Goal: Task Accomplishment & Management: Use online tool/utility

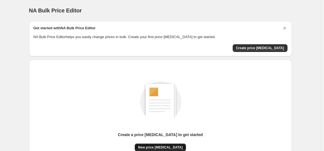
click at [168, 145] on span "New price change job" at bounding box center [160, 147] width 45 height 4
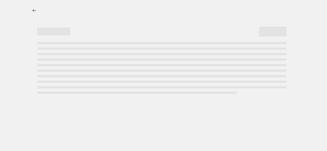
select select "percentage"
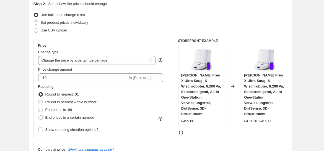
scroll to position [62, 0]
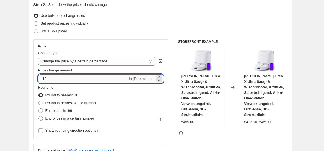
click at [79, 76] on input "-10" at bounding box center [82, 78] width 89 height 9
type input "-1"
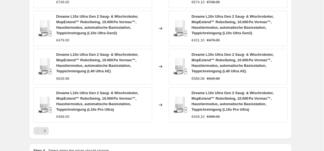
scroll to position [459, 0]
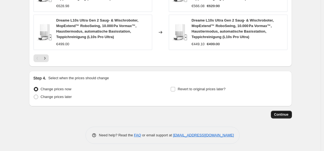
type input "-37"
click at [280, 113] on span "Continue" at bounding box center [281, 115] width 14 height 4
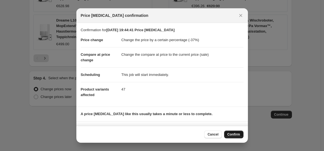
click at [235, 133] on span "Confirm" at bounding box center [233, 134] width 13 height 4
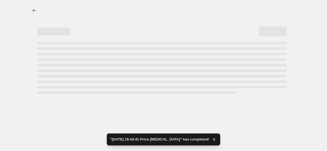
select select "percentage"
